Goal: Task Accomplishment & Management: Manage account settings

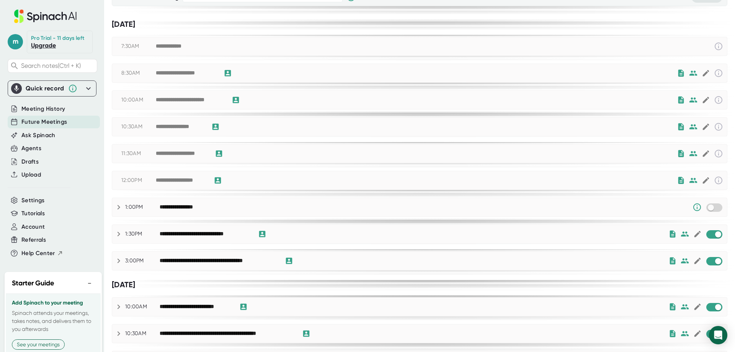
scroll to position [77, 0]
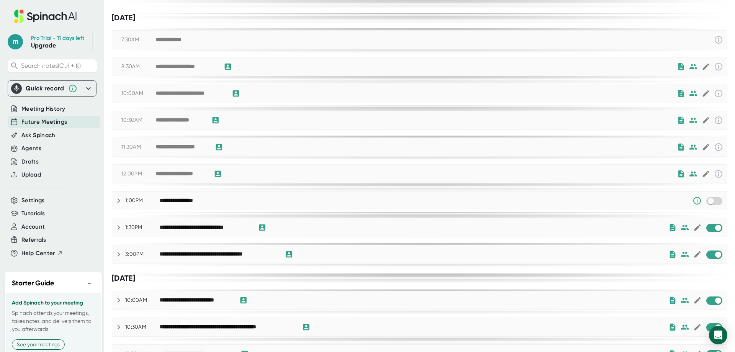
click at [116, 199] on icon at bounding box center [118, 200] width 9 height 9
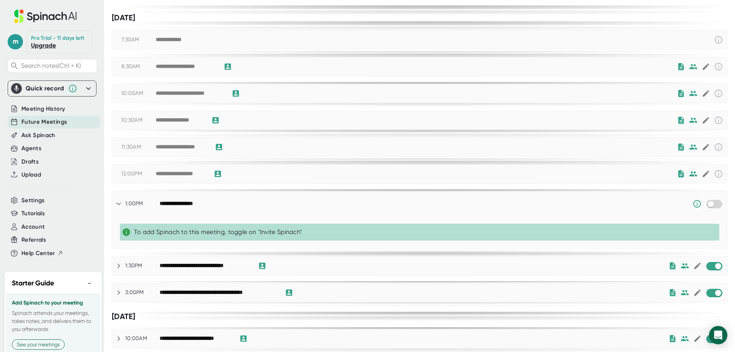
click at [116, 199] on icon at bounding box center [118, 203] width 9 height 9
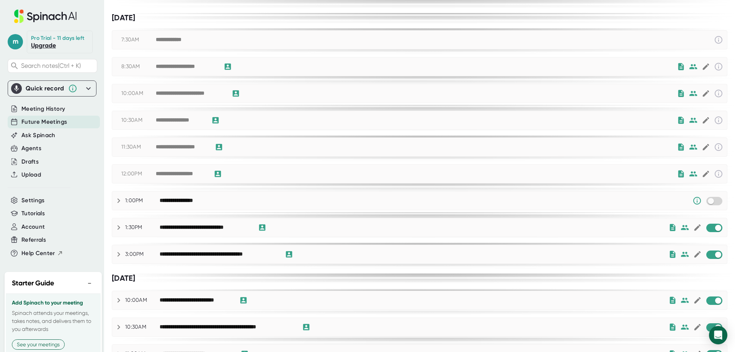
click at [702, 256] on div at bounding box center [704, 254] width 4 height 9
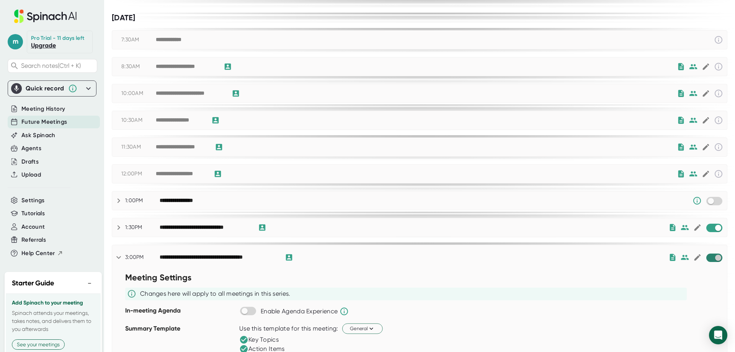
click at [714, 256] on input "checkbox" at bounding box center [718, 257] width 22 height 7
checkbox input "true"
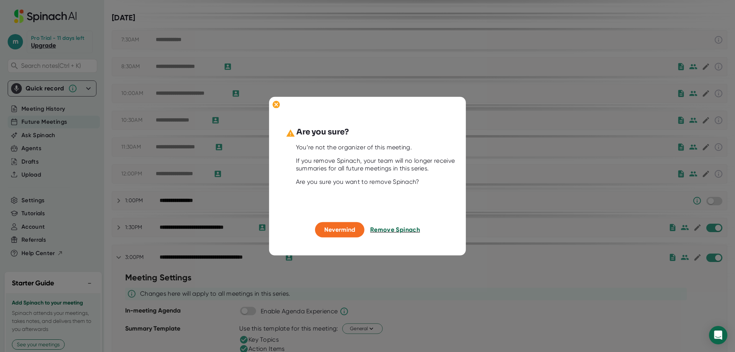
click at [387, 229] on span "Remove Spinach" at bounding box center [395, 229] width 50 height 7
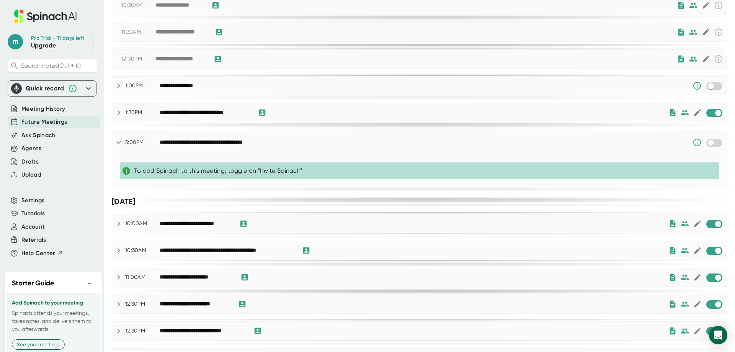
scroll to position [230, 0]
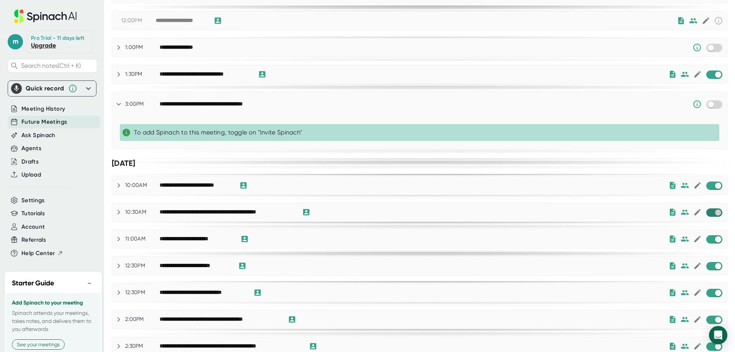
click at [707, 212] on input "checkbox" at bounding box center [718, 212] width 22 height 7
checkbox input "true"
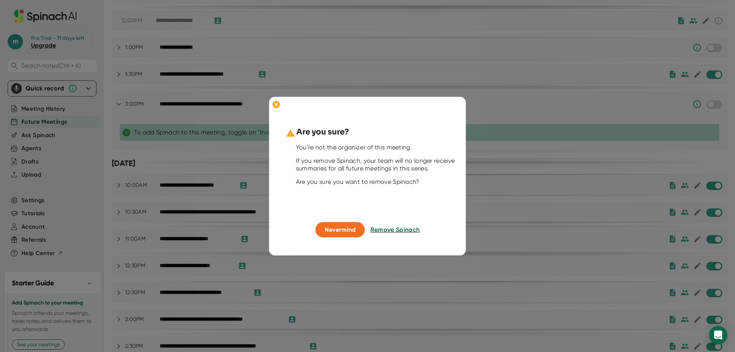
click at [389, 234] on button "Remove Spinach" at bounding box center [395, 229] width 49 height 15
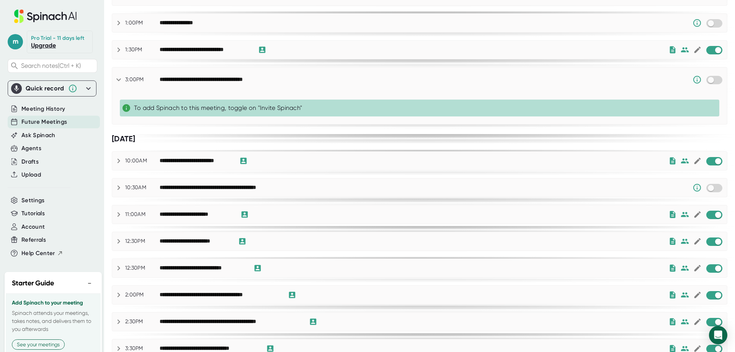
scroll to position [268, 0]
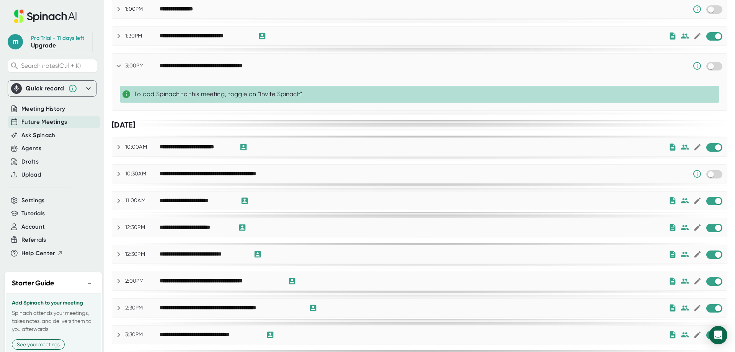
click at [707, 287] on div "**********" at bounding box center [419, 281] width 615 height 18
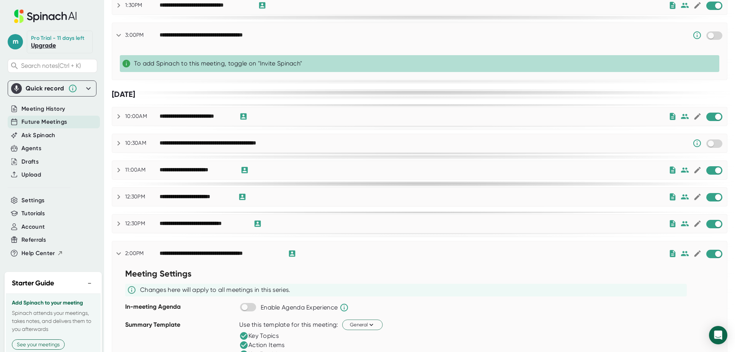
scroll to position [345, 0]
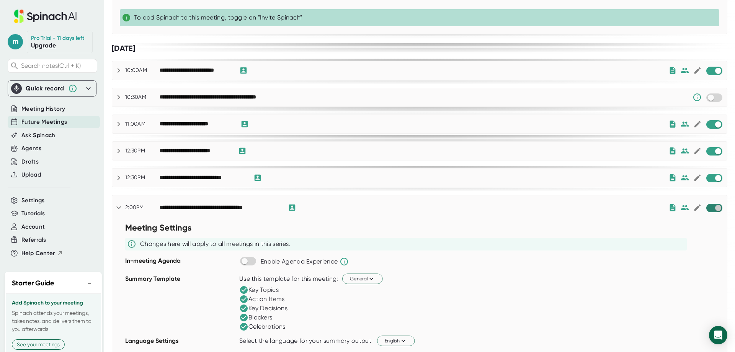
click at [714, 207] on input "checkbox" at bounding box center [718, 207] width 22 height 7
checkbox input "true"
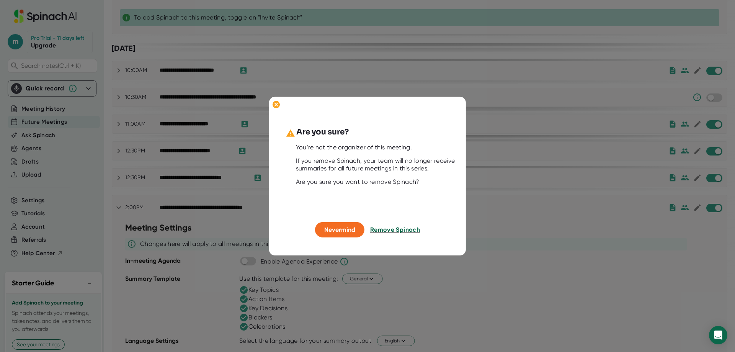
click at [396, 227] on span "Remove Spinach" at bounding box center [395, 229] width 50 height 7
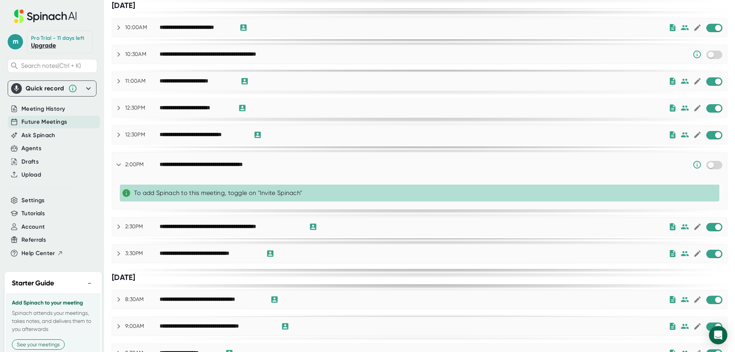
scroll to position [421, 0]
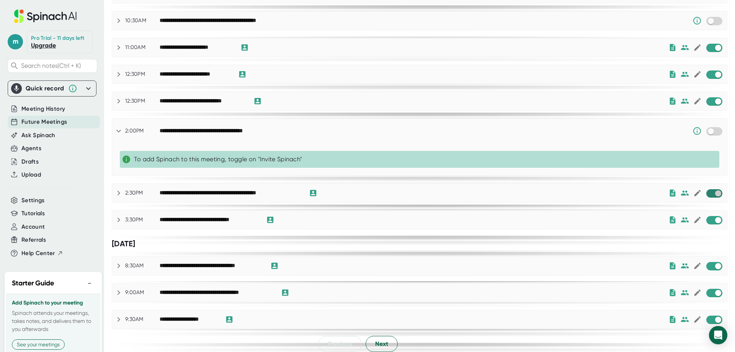
click at [709, 194] on input "checkbox" at bounding box center [718, 193] width 22 height 7
checkbox input "true"
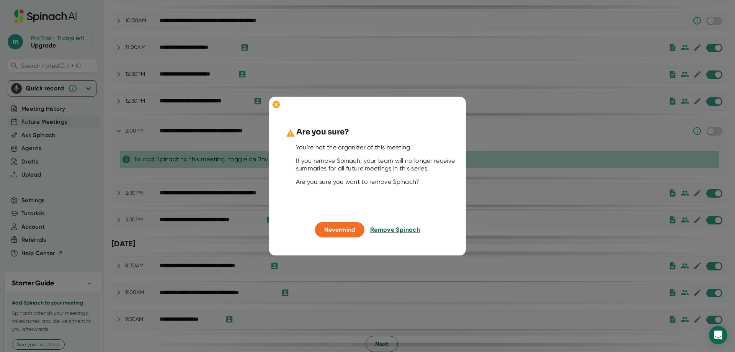
click at [405, 229] on span "Remove Spinach" at bounding box center [395, 229] width 50 height 7
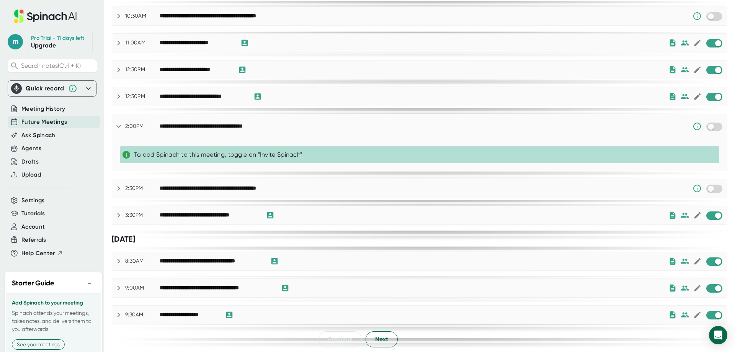
scroll to position [427, 0]
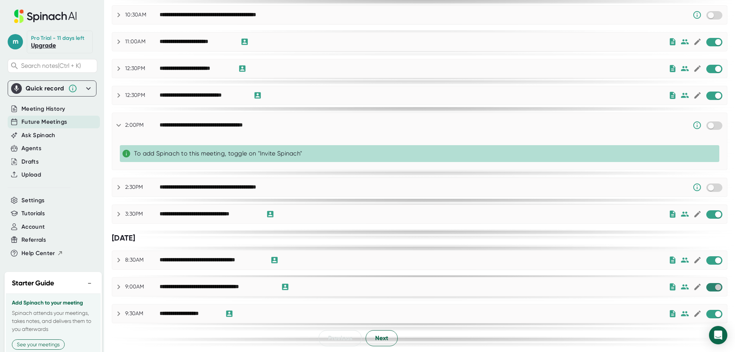
click at [707, 289] on input "checkbox" at bounding box center [718, 287] width 22 height 7
checkbox input "true"
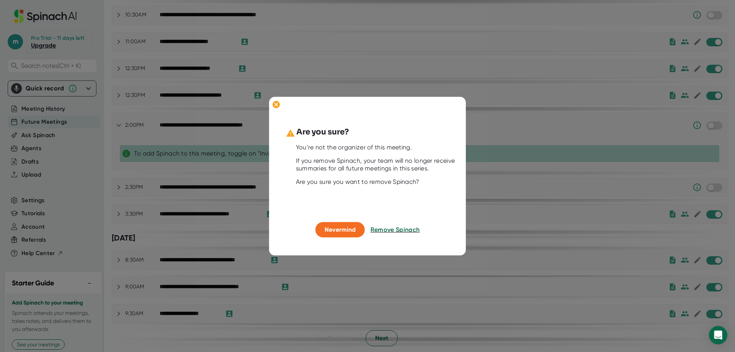
click at [384, 233] on button "Remove Spinach" at bounding box center [395, 229] width 49 height 15
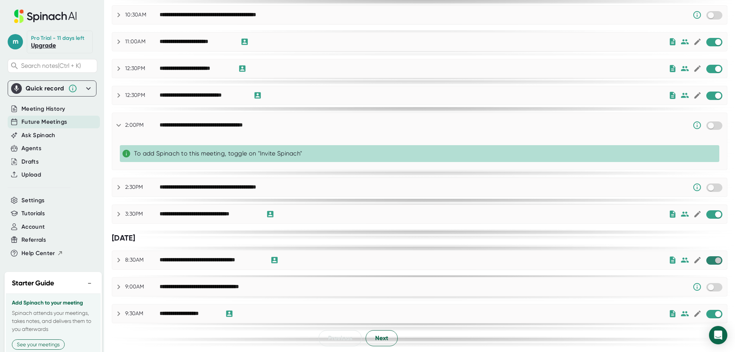
click at [707, 260] on input "checkbox" at bounding box center [718, 260] width 22 height 7
checkbox input "true"
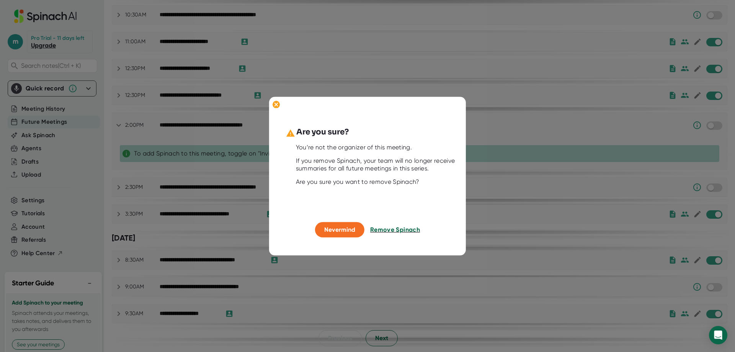
click at [390, 227] on span "Remove Spinach" at bounding box center [395, 229] width 50 height 7
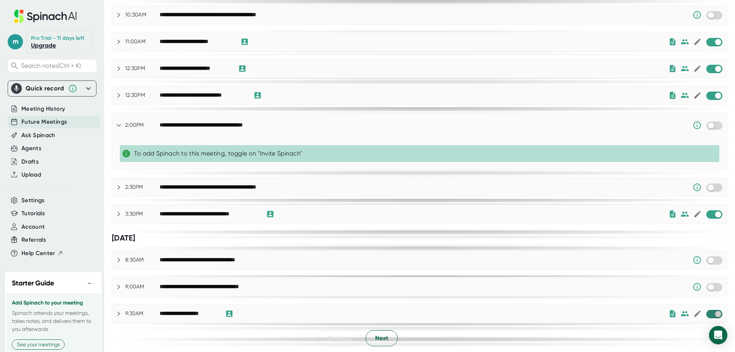
click at [707, 314] on input "checkbox" at bounding box center [718, 313] width 22 height 7
checkbox input "true"
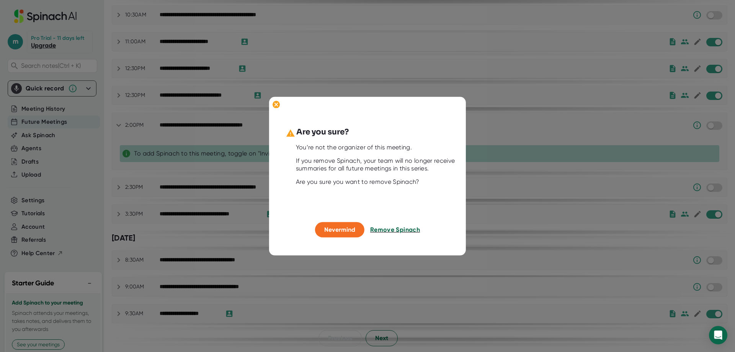
click at [410, 230] on span "Remove Spinach" at bounding box center [395, 229] width 50 height 7
